Goal: Check status

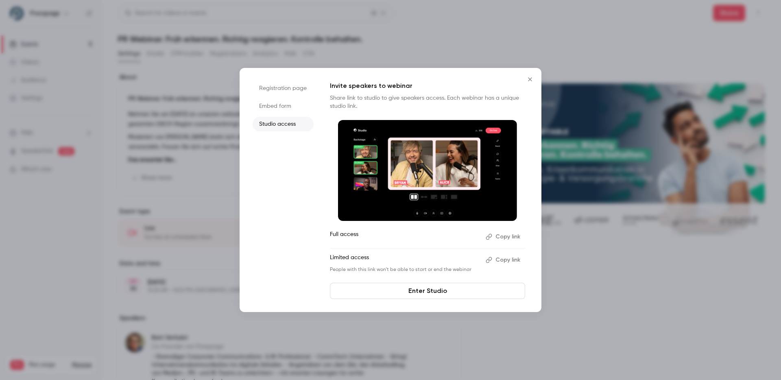
click at [528, 78] on icon "Close" at bounding box center [530, 79] width 10 height 7
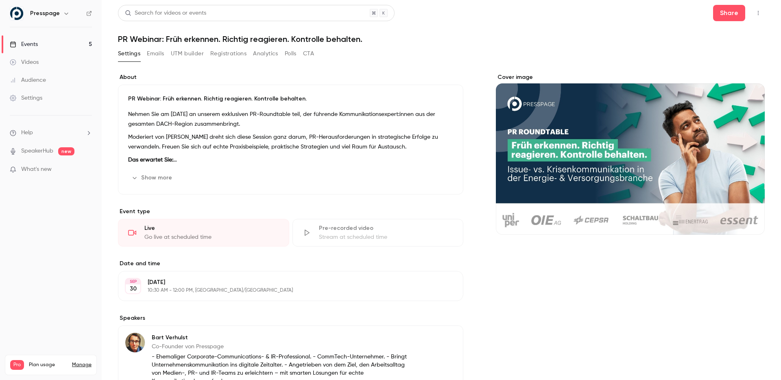
click at [224, 54] on button "Registrations" at bounding box center [228, 53] width 36 height 13
